Goal: Task Accomplishment & Management: Use online tool/utility

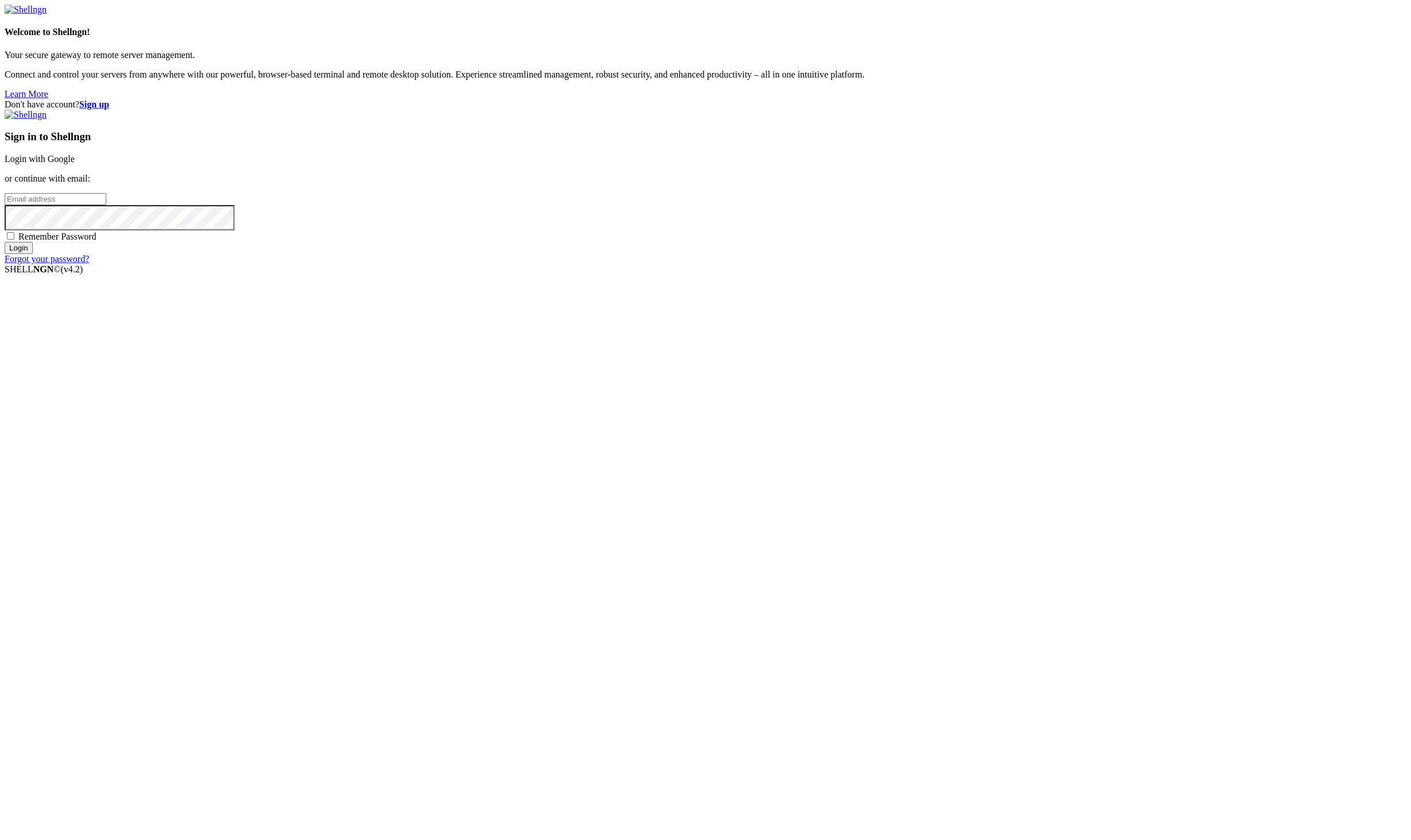
click at [228, 17] on span at bounding box center [223, 12] width 9 height 9
type input "[PERSON_NAME][EMAIL_ADDRESS][DOMAIN_NAME]"
click at [33, 254] on input "Login" at bounding box center [19, 248] width 28 height 12
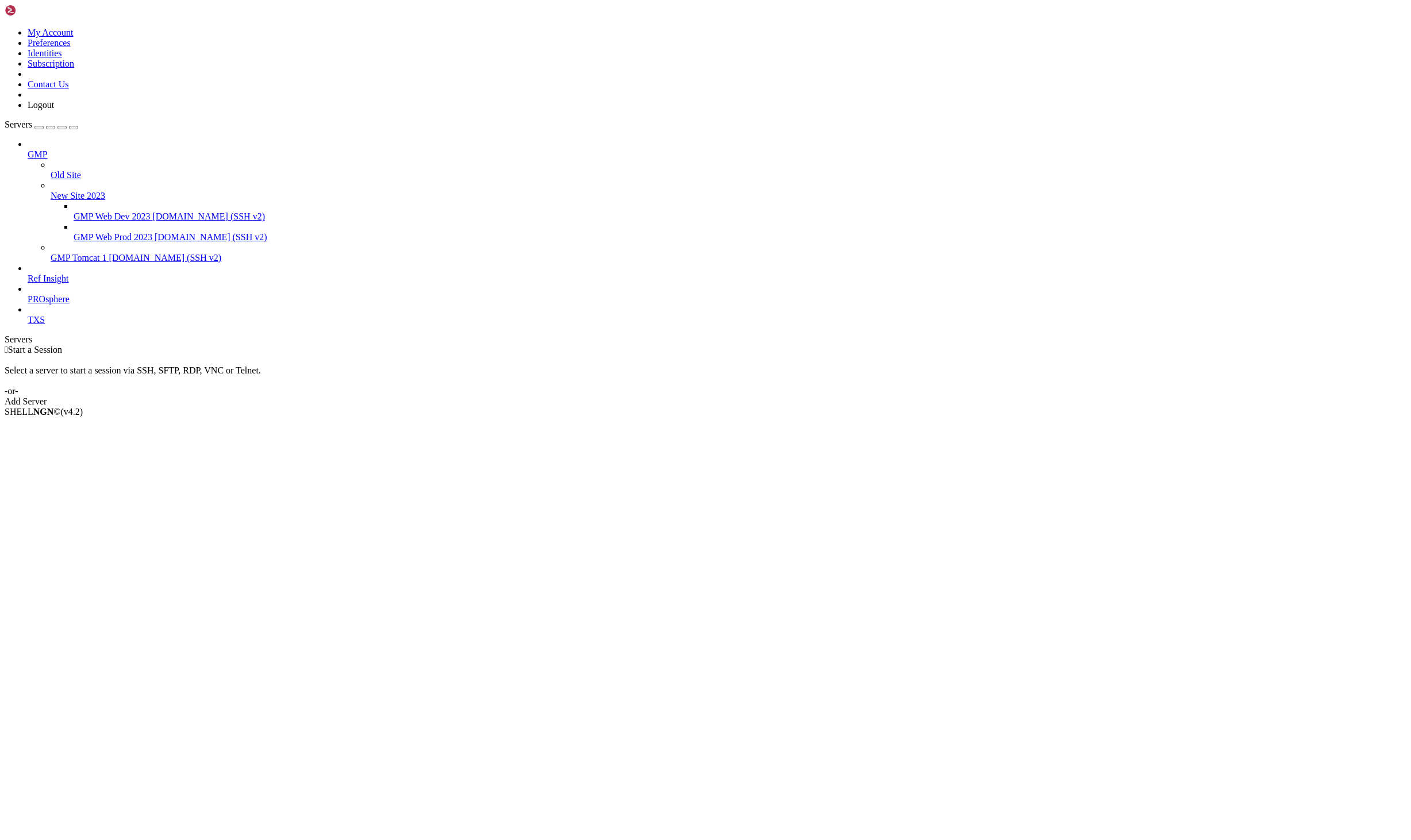
click at [28, 150] on icon at bounding box center [28, 150] width 0 height 0
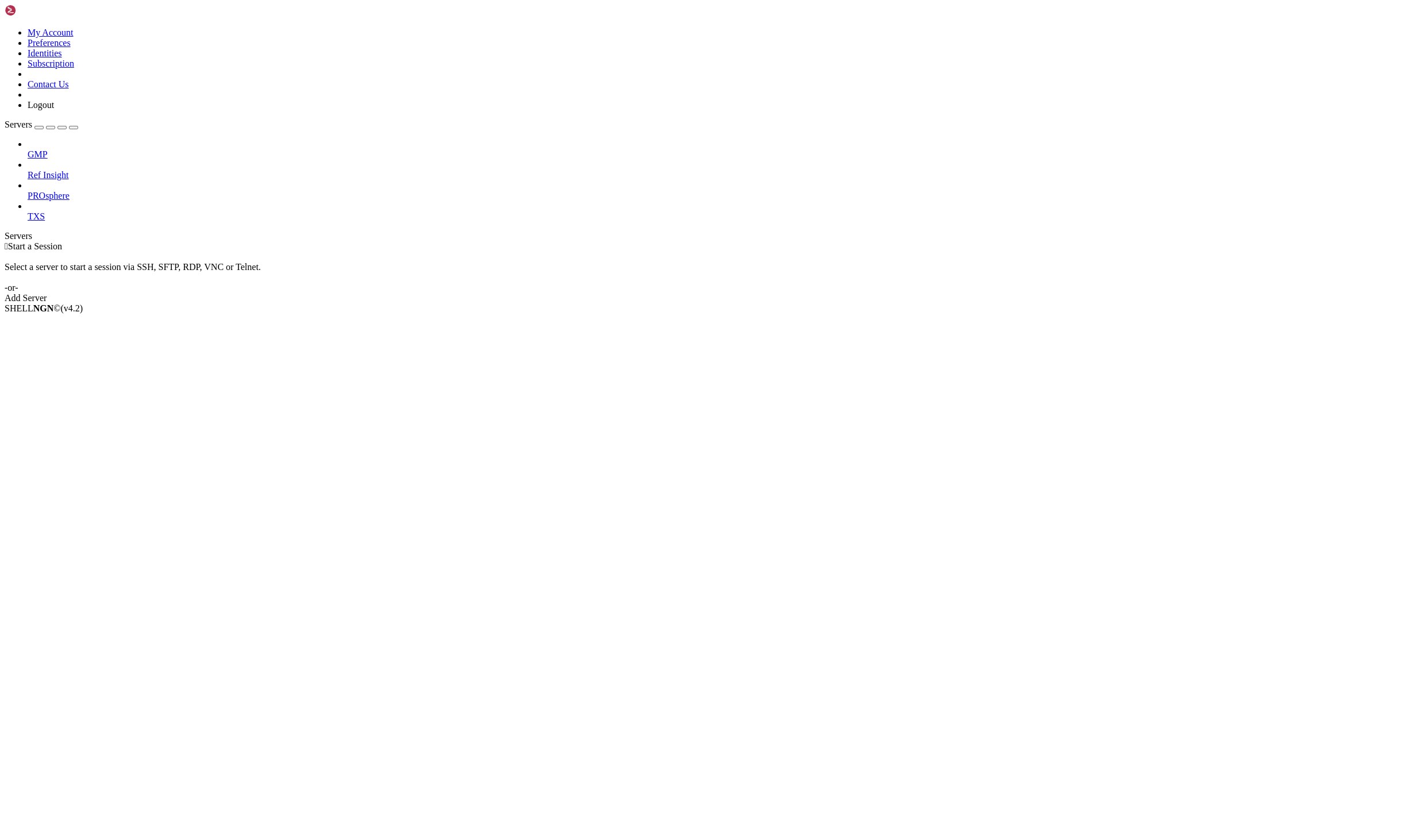
click at [126, 201] on div at bounding box center [717, 206] width 1379 height 10
click at [28, 211] on icon at bounding box center [28, 211] width 0 height 0
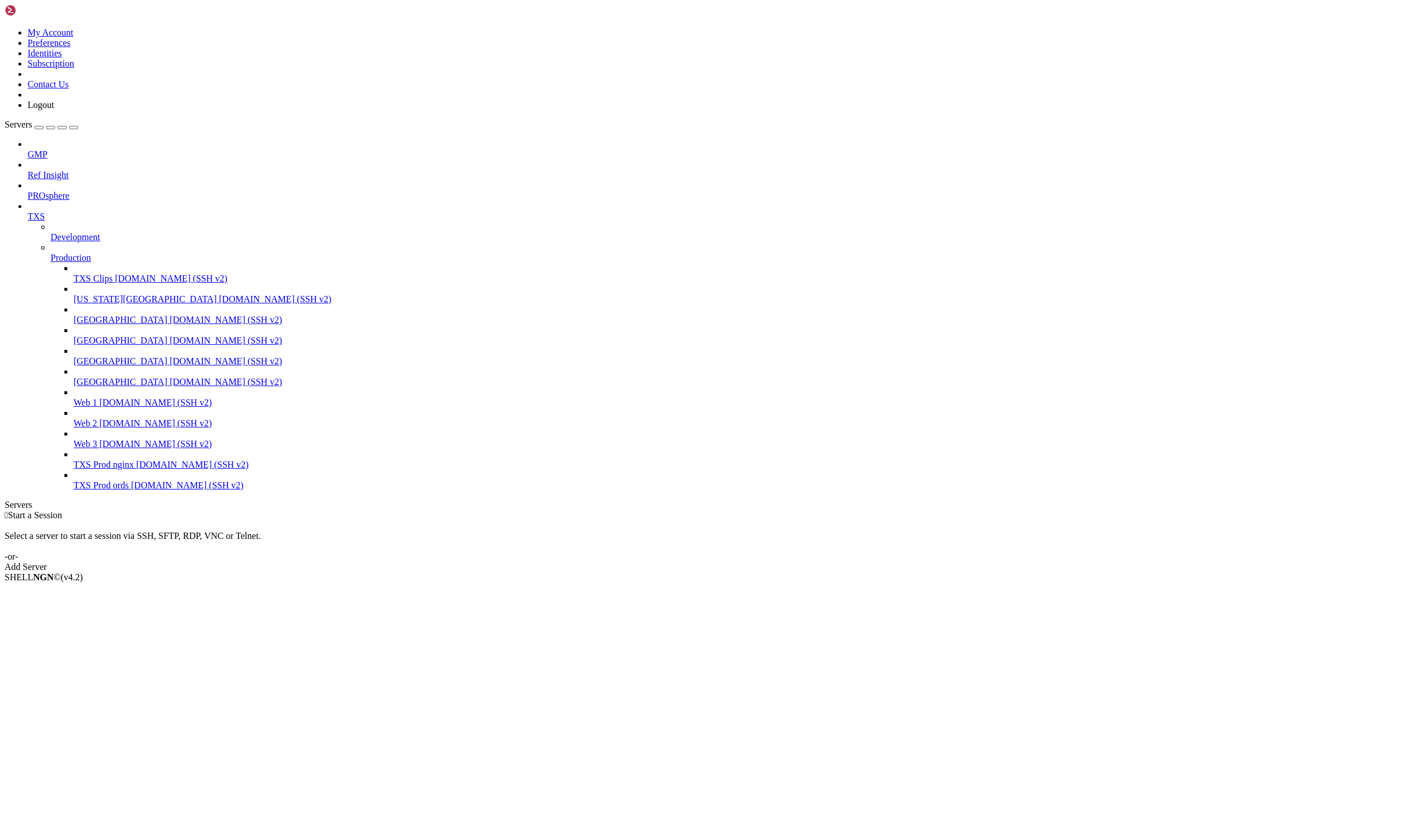
click at [84, 407] on span "Web 1" at bounding box center [85, 402] width 24 height 10
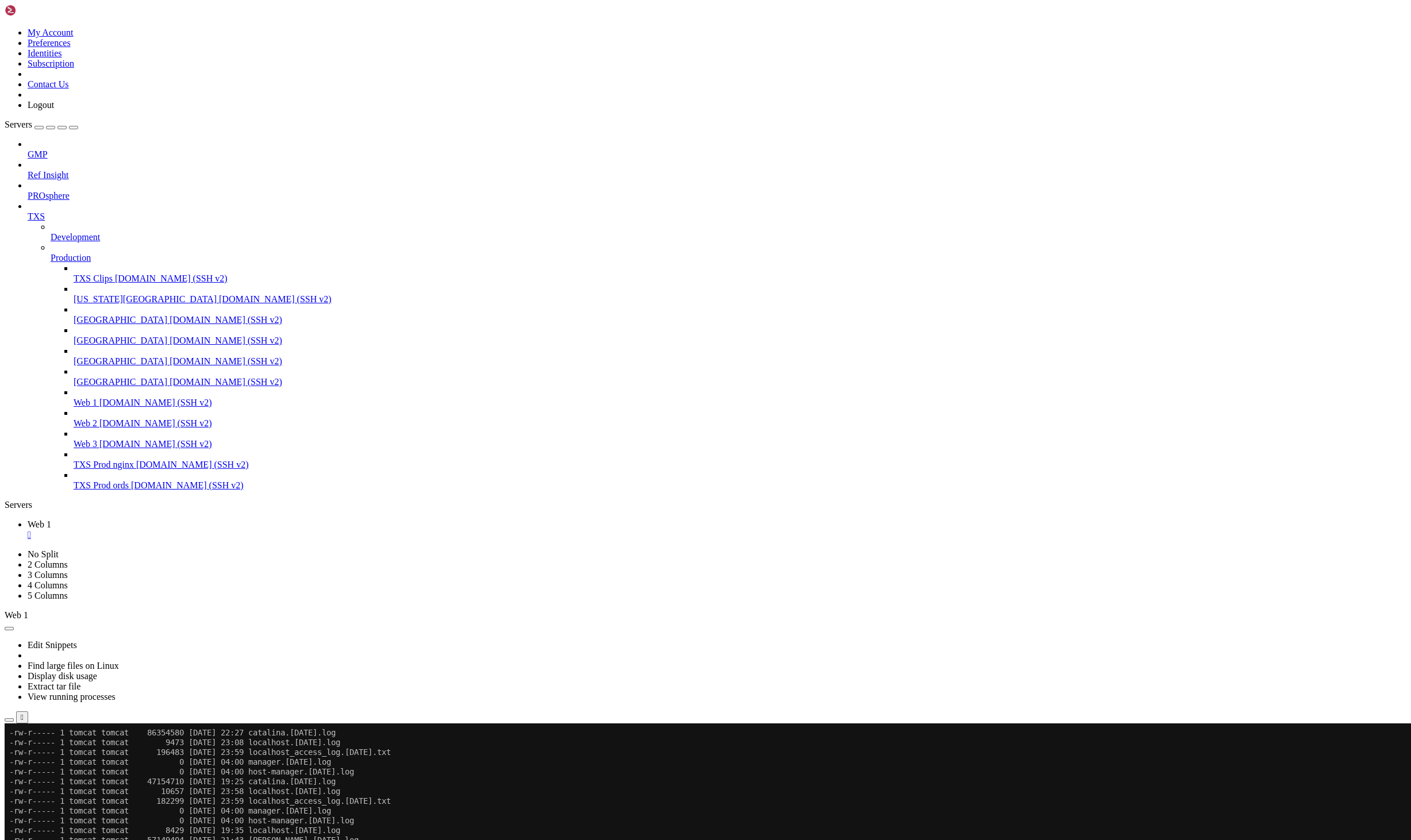
scroll to position [3458, 0]
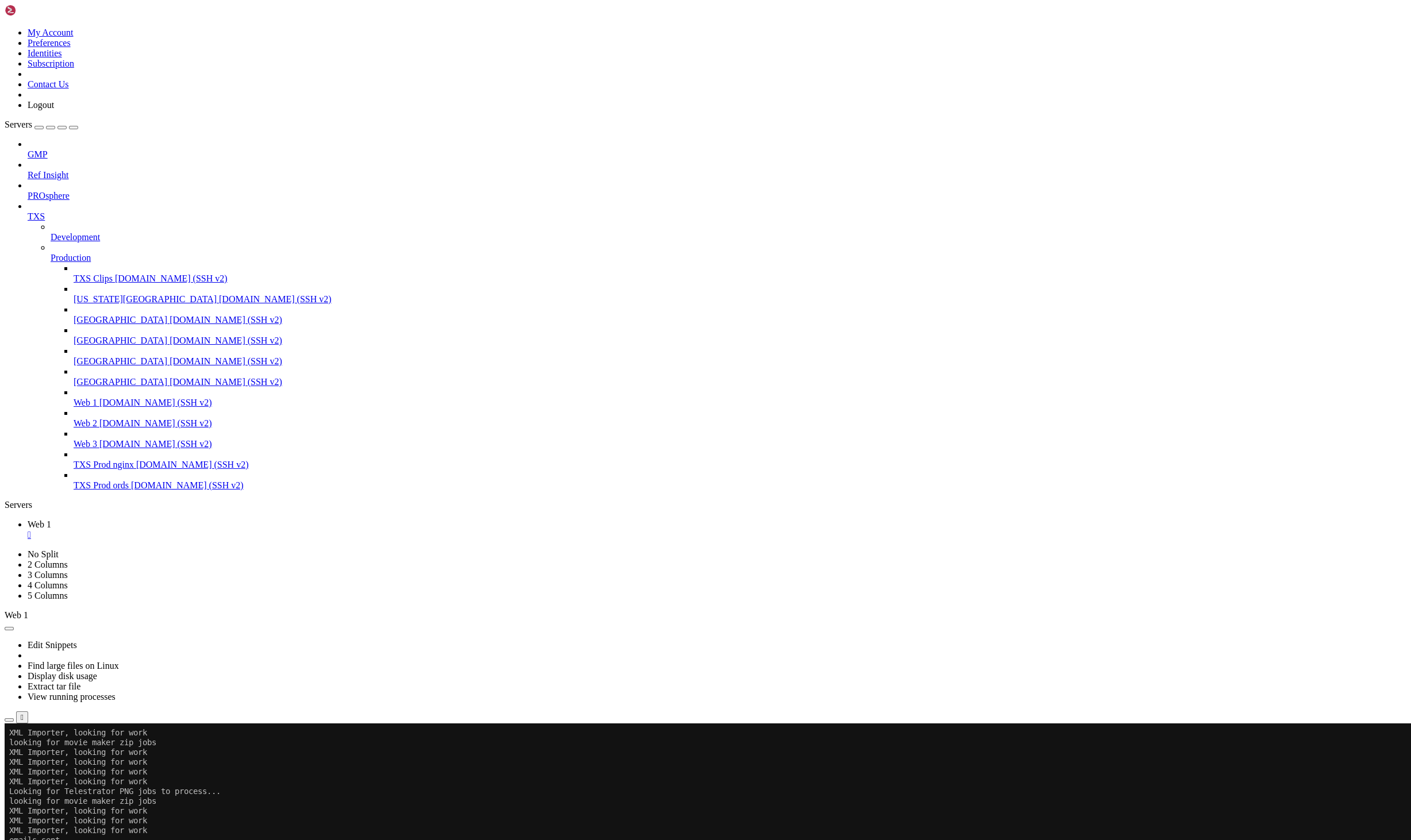
drag, startPoint x: 479, startPoint y: 1178, endPoint x: 493, endPoint y: 1185, distance: 15.7
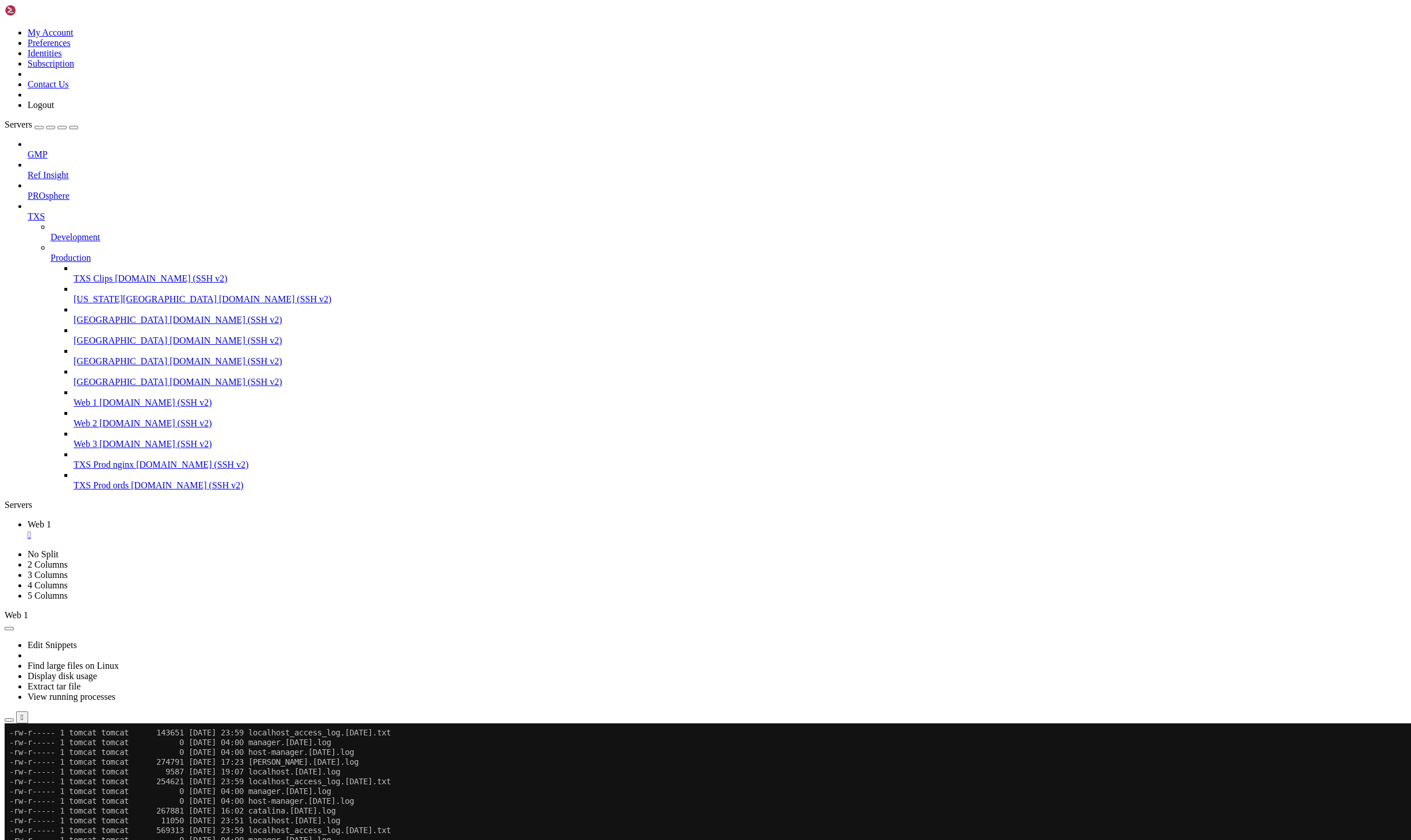
scroll to position [3908, 0]
